Goal: Transaction & Acquisition: Obtain resource

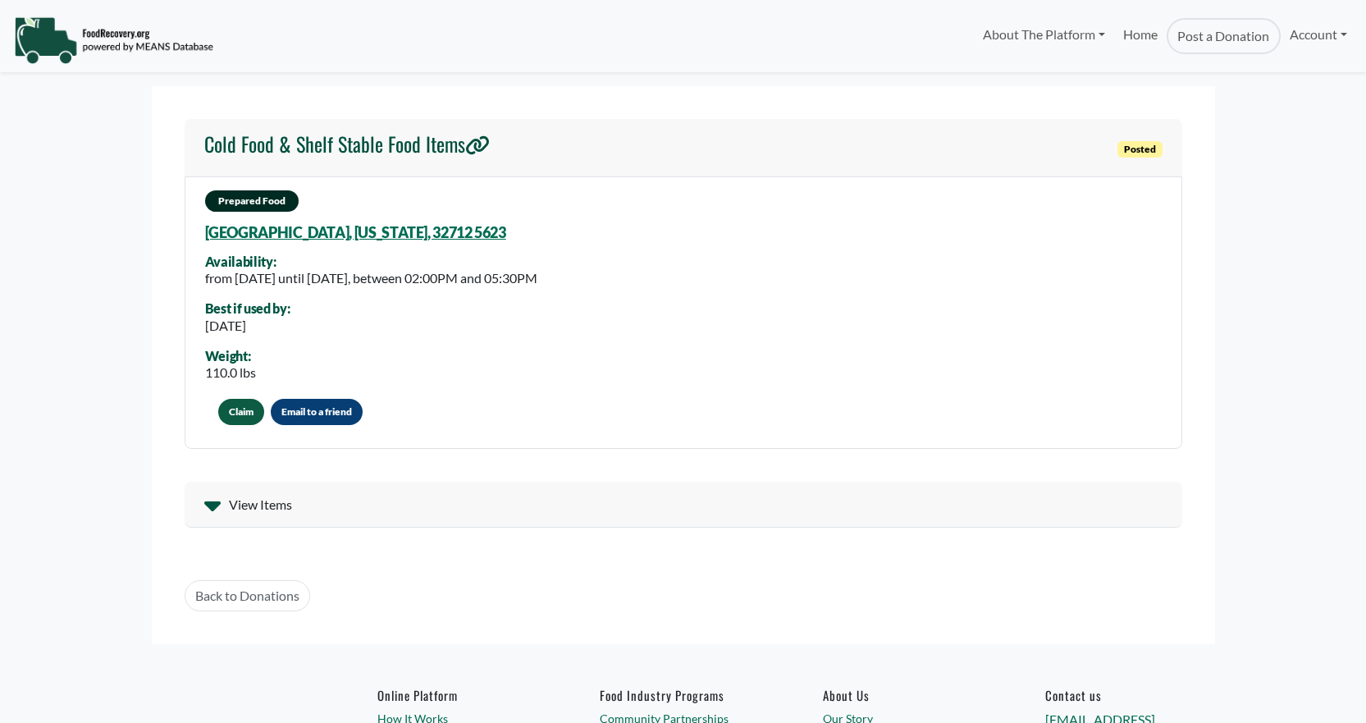
select select "Language Translate Widget"
click at [264, 509] on span "View Items" at bounding box center [260, 505] width 63 height 20
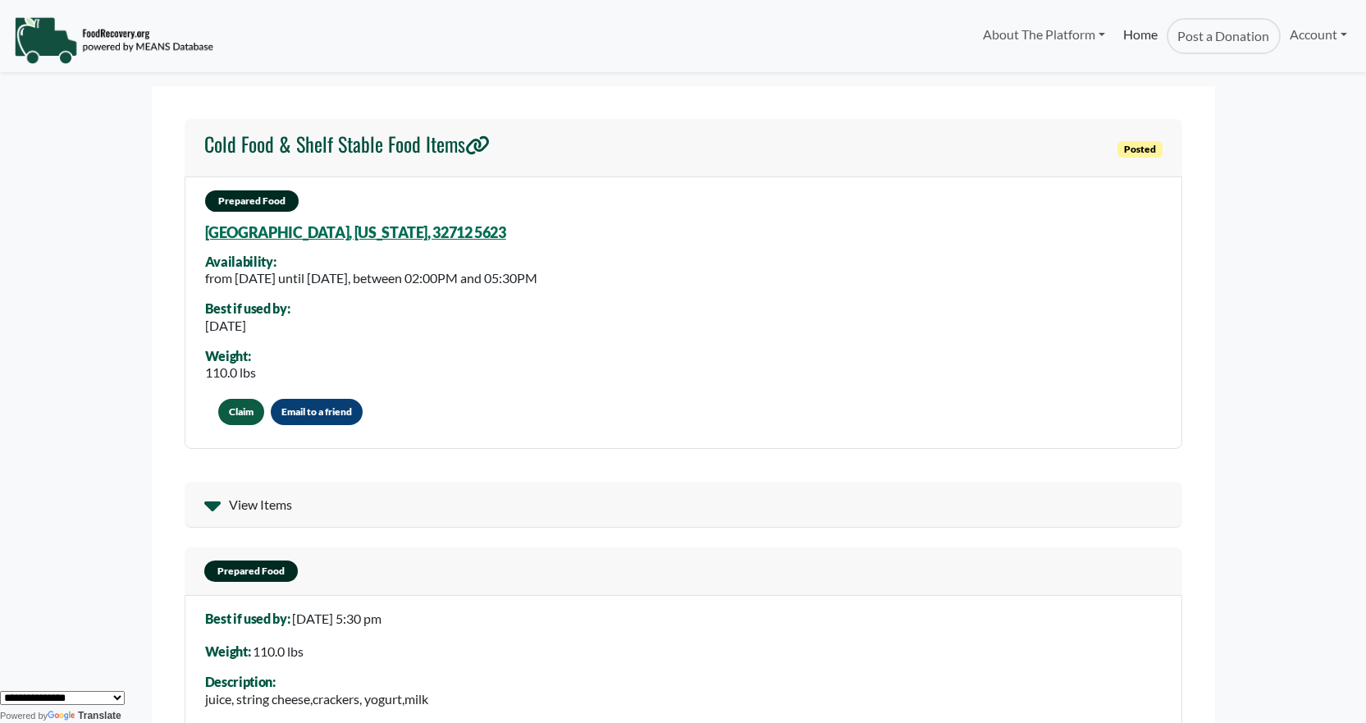
click at [1134, 34] on link "Home" at bounding box center [1140, 36] width 52 height 36
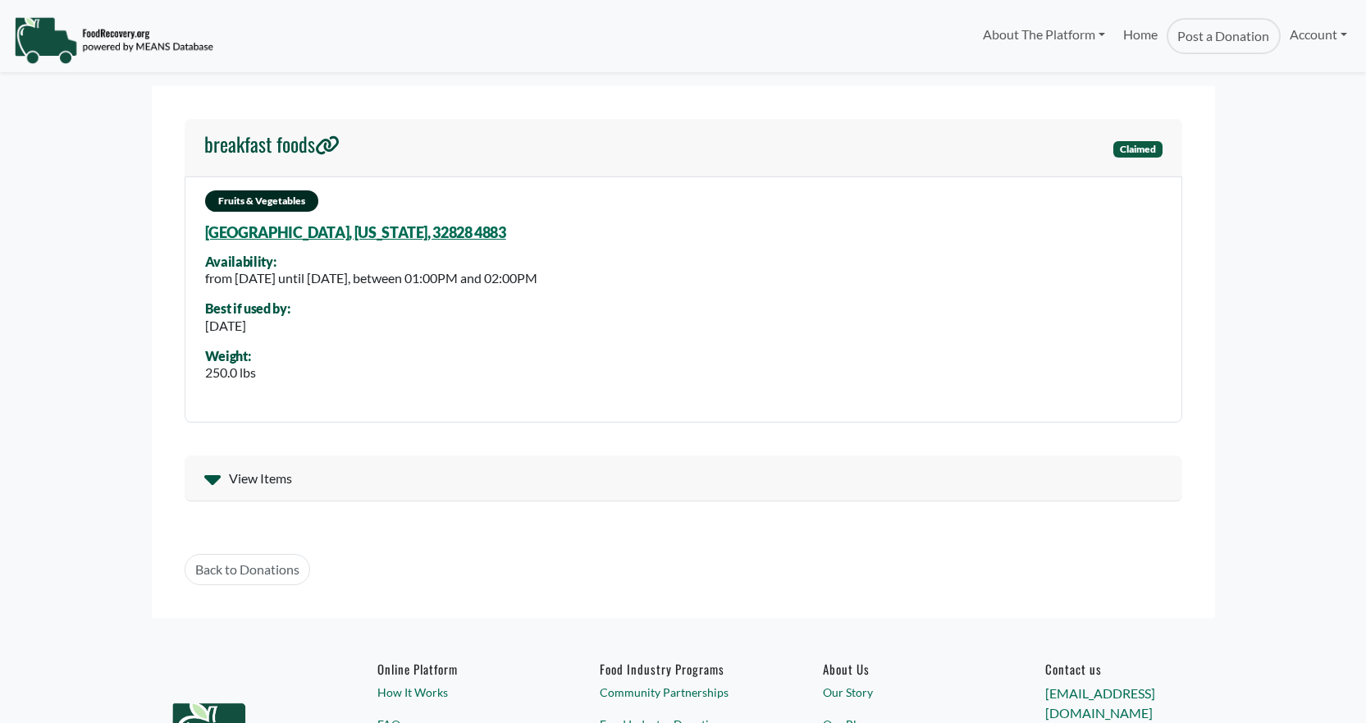
select select "Language Translate Widget"
click at [317, 472] on div "View Items" at bounding box center [683, 478] width 997 height 46
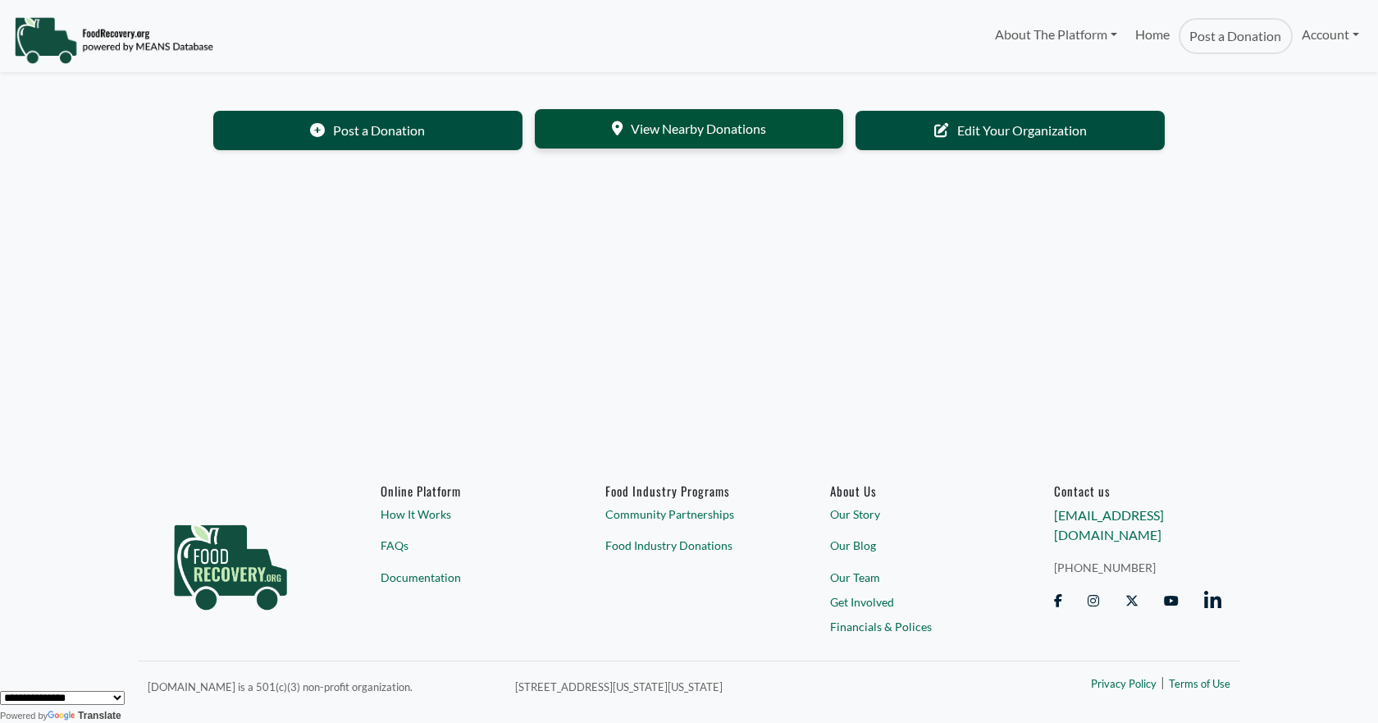
click at [658, 129] on link "View Nearby Donations" at bounding box center [689, 128] width 309 height 39
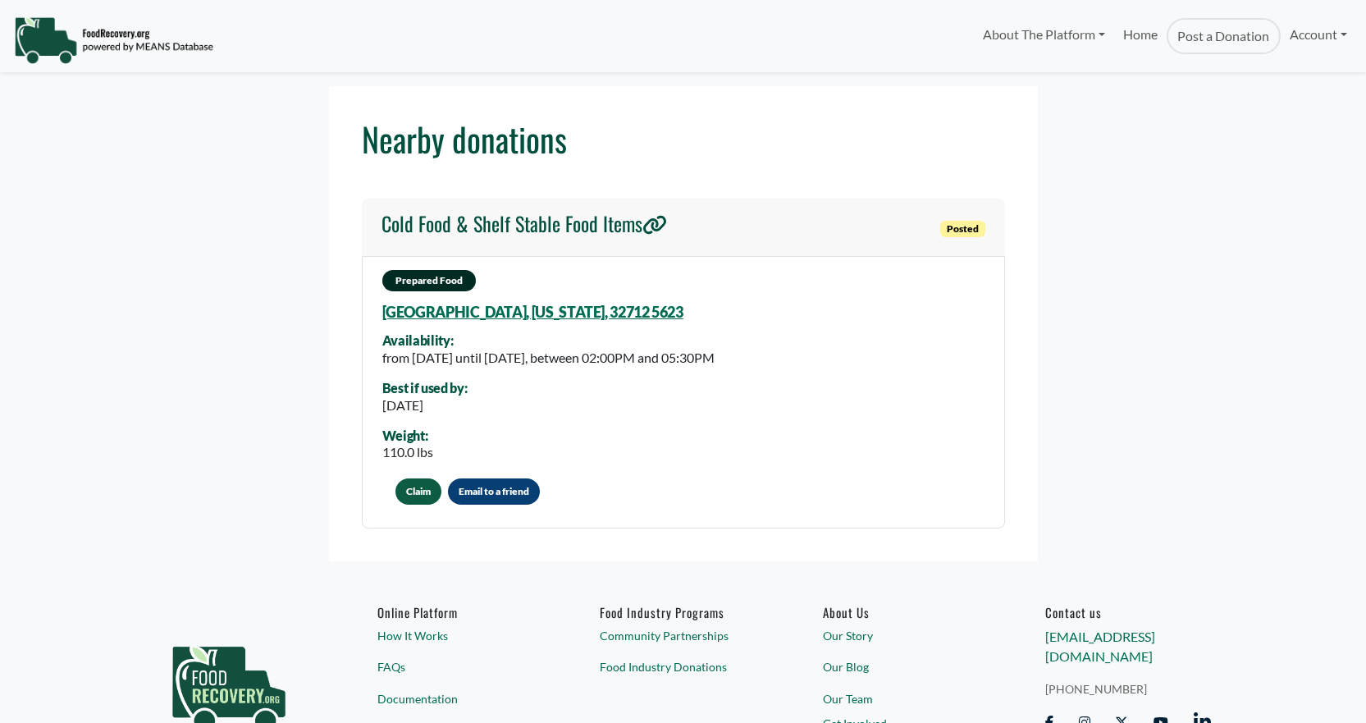
select select "Language Translate Widget"
